Goal: Task Accomplishment & Management: Manage account settings

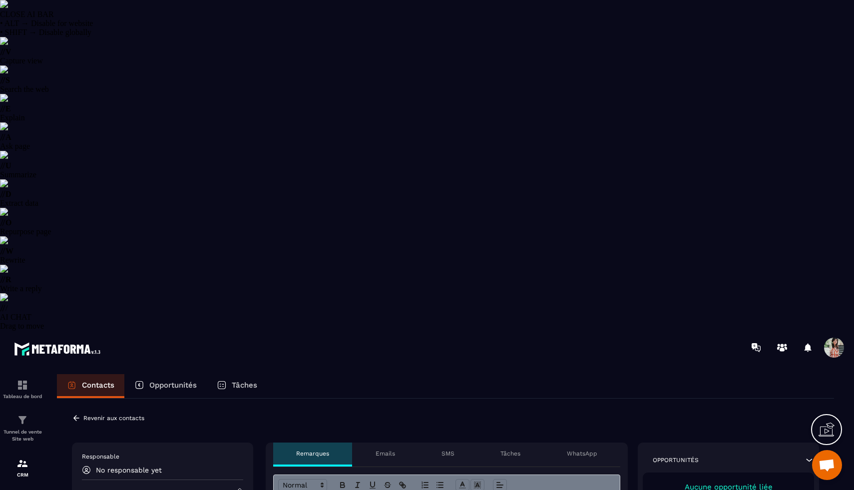
select select "******"
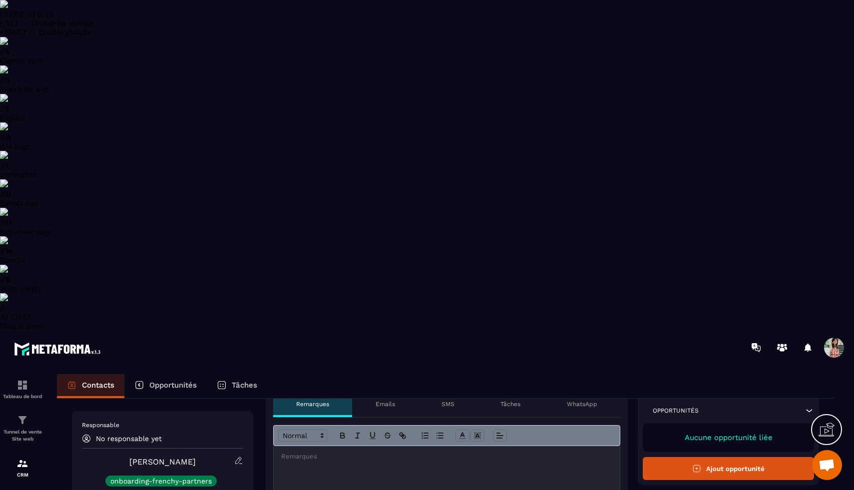
scroll to position [186, 0]
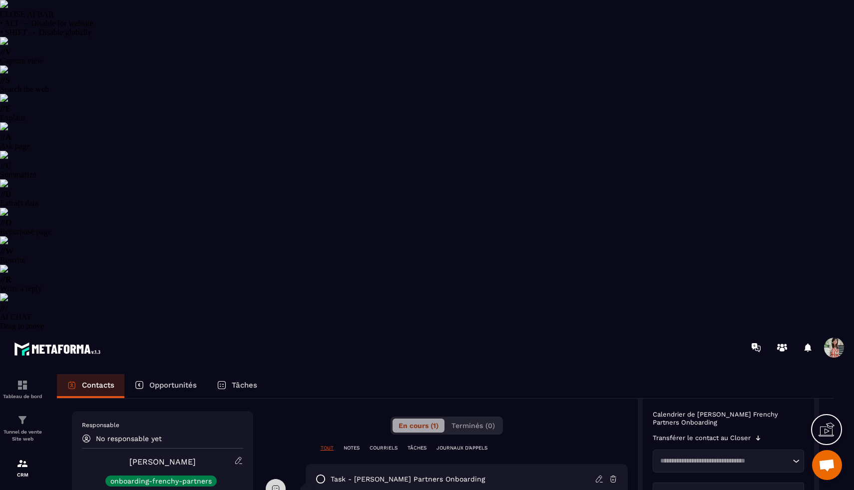
click at [241, 456] on icon at bounding box center [238, 460] width 9 height 9
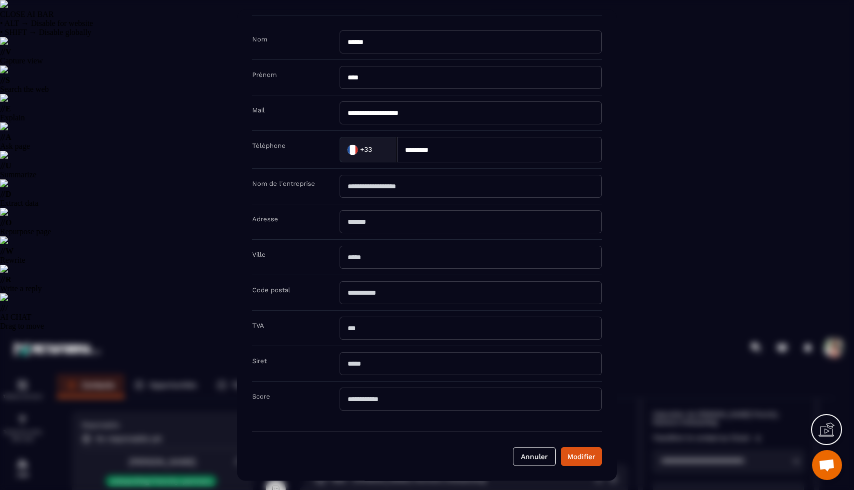
scroll to position [0, 0]
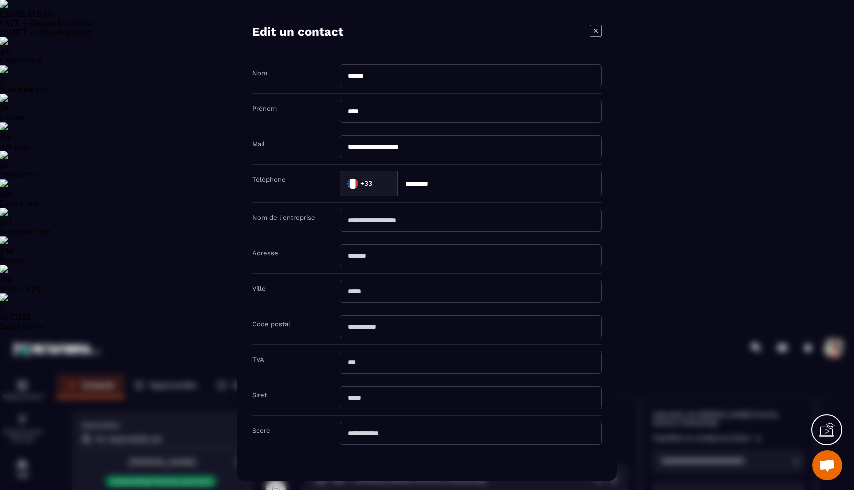
click at [595, 32] on icon "Modal window" at bounding box center [596, 30] width 12 height 12
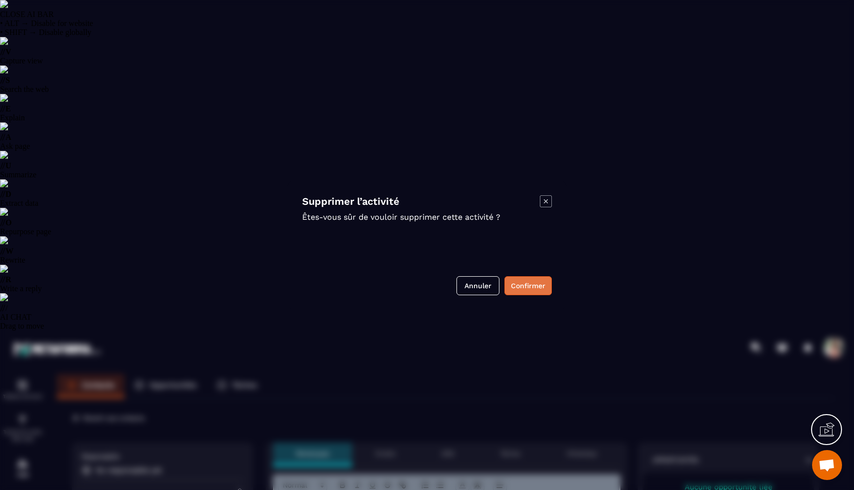
click at [527, 283] on button "Confirmer" at bounding box center [527, 285] width 47 height 19
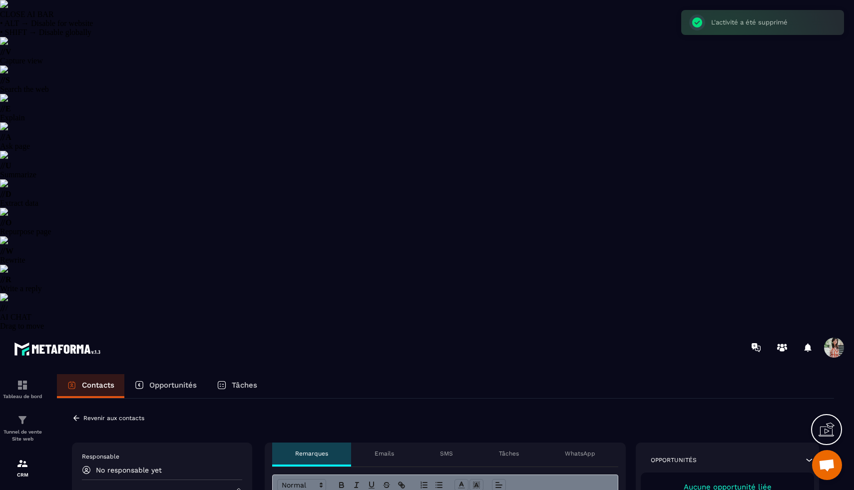
click at [74, 413] on icon at bounding box center [76, 417] width 9 height 9
